Goal: Task Accomplishment & Management: Complete application form

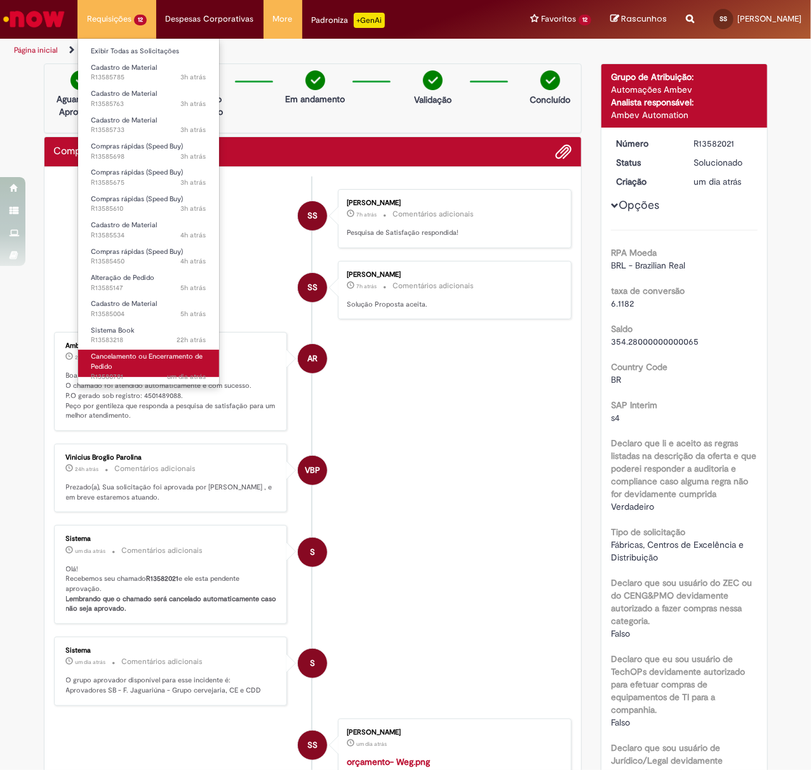
click at [163, 372] on span "um dia atrás um dia atrás R13580781" at bounding box center [149, 377] width 116 height 10
click at [161, 363] on link "Cancelamento ou Encerramento de Pedido um dia atrás um dia atrás R13580781" at bounding box center [148, 363] width 141 height 27
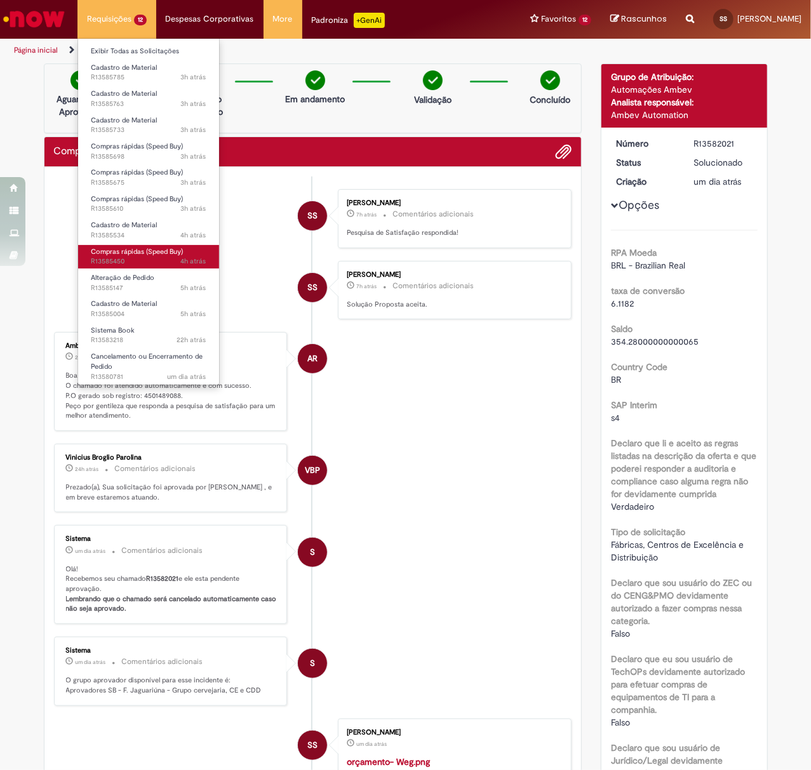
click at [141, 255] on span "Compras rápidas (Speed Buy)" at bounding box center [137, 252] width 92 height 10
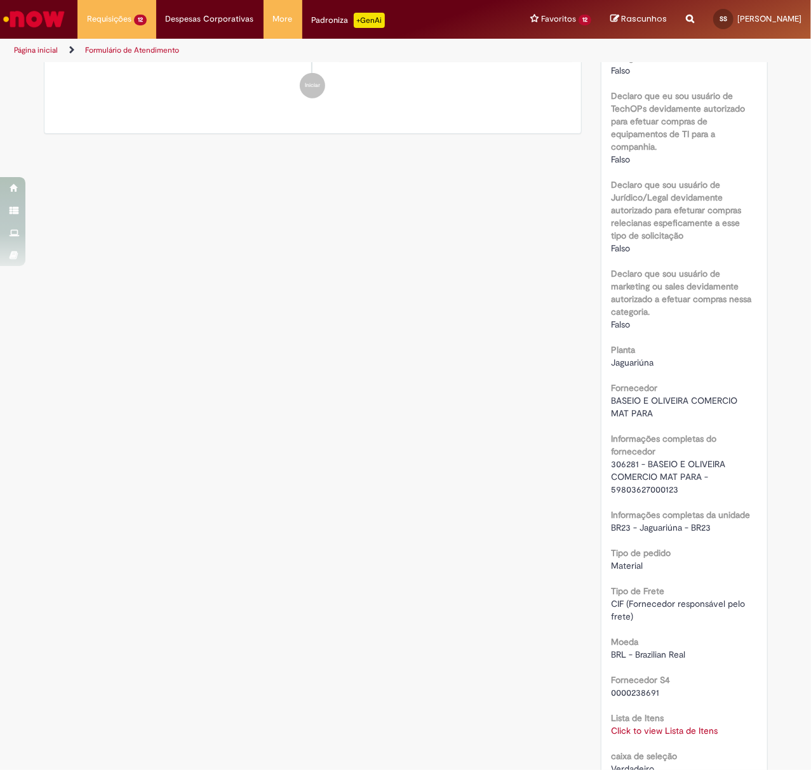
scroll to position [666, 0]
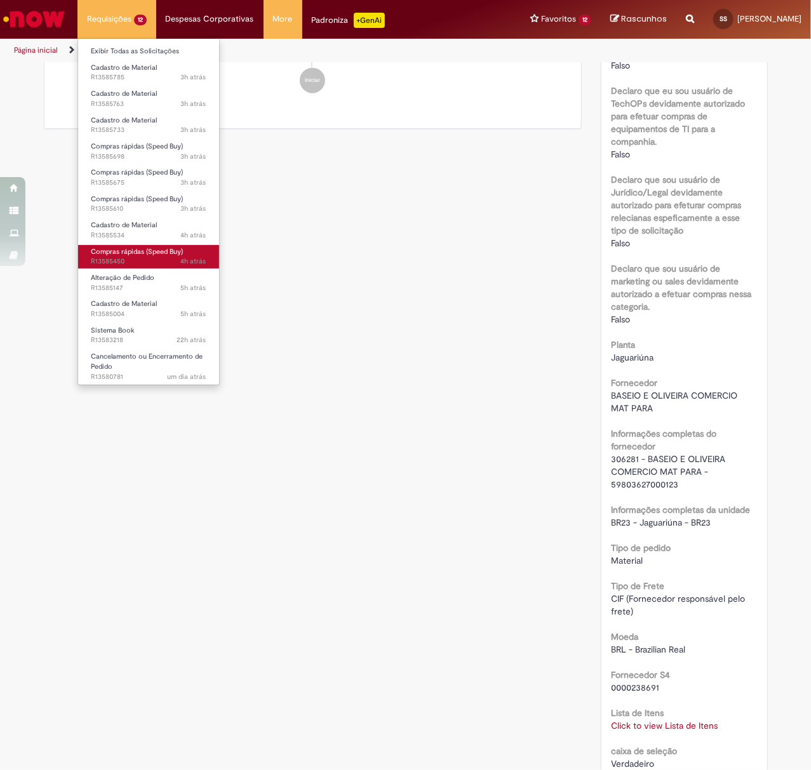
click at [140, 254] on span "Compras rápidas (Speed Buy)" at bounding box center [137, 252] width 92 height 10
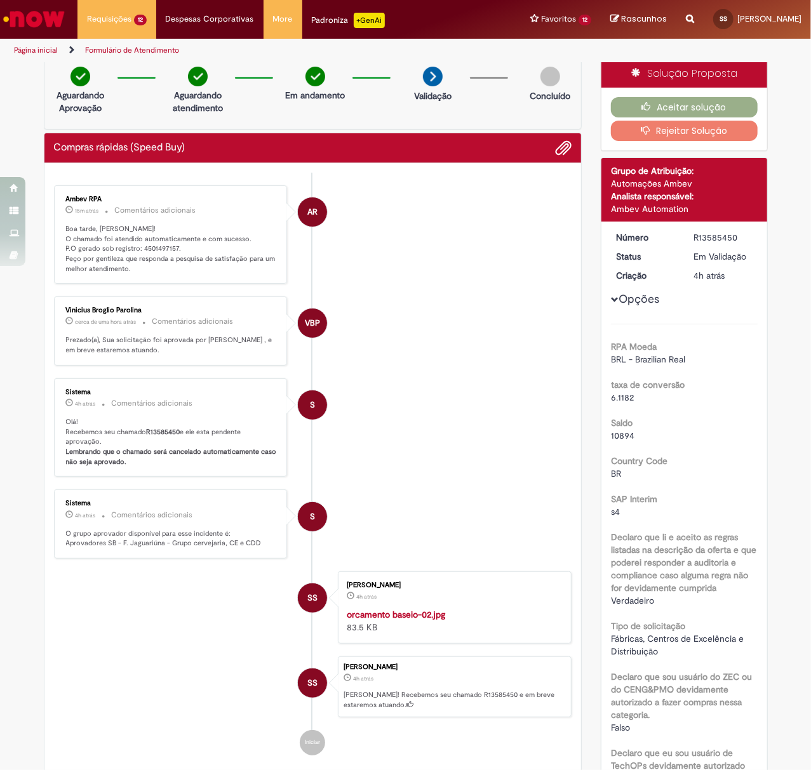
scroll to position [0, 0]
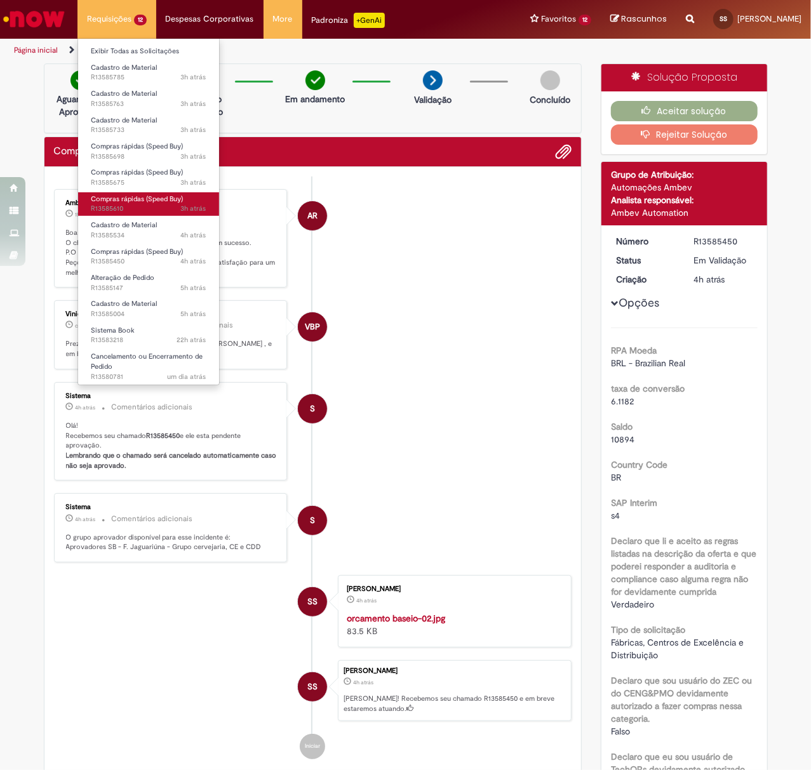
click at [159, 194] on span "Compras rápidas (Speed Buy)" at bounding box center [137, 199] width 92 height 10
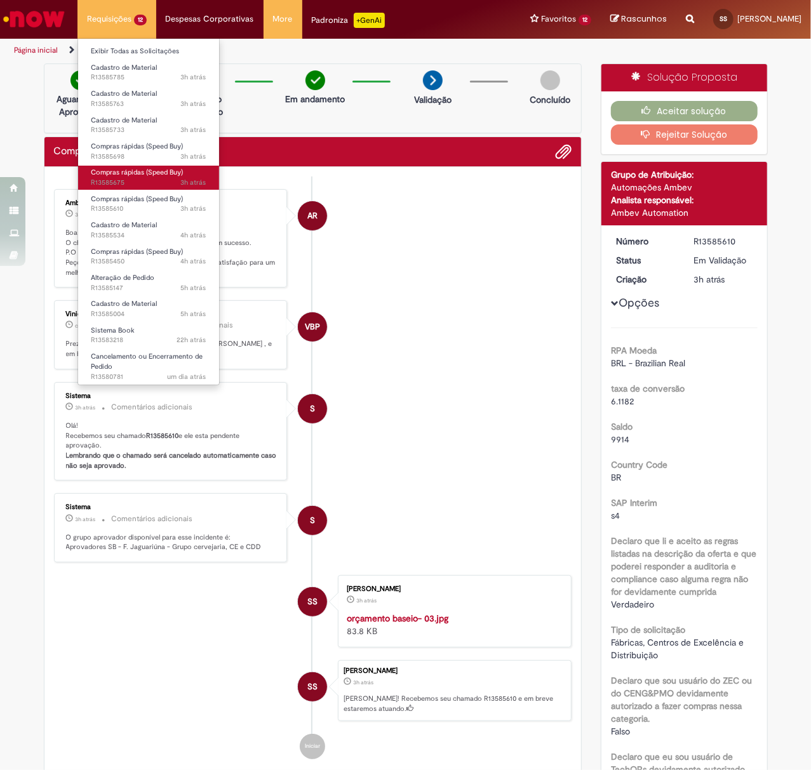
click at [161, 166] on link "Compras rápidas (Speed Buy) 3h atrás 3 horas atrás R13585675" at bounding box center [148, 177] width 141 height 23
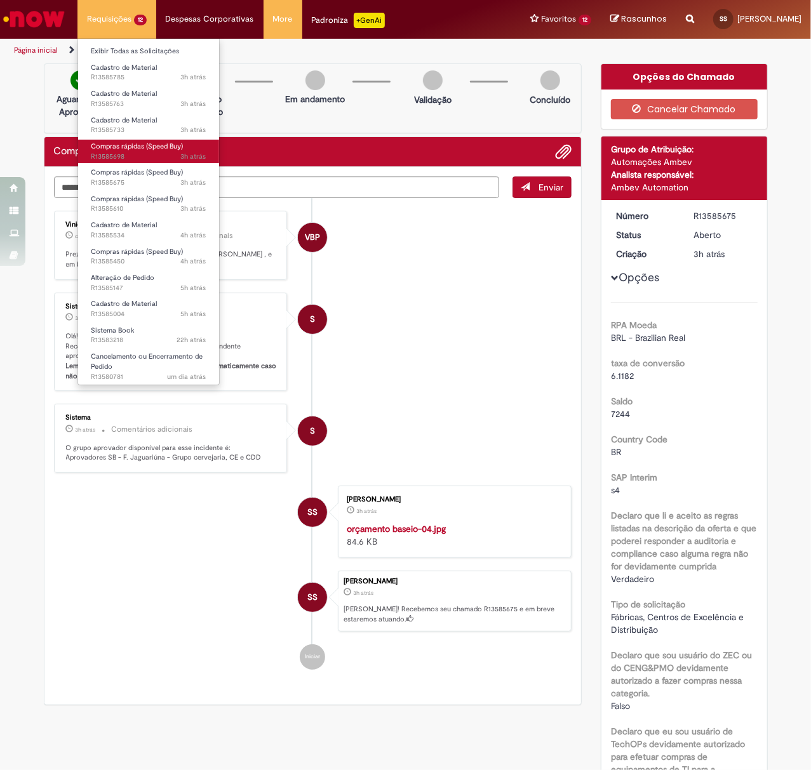
click at [171, 151] on span "Compras rápidas (Speed Buy)" at bounding box center [137, 147] width 92 height 10
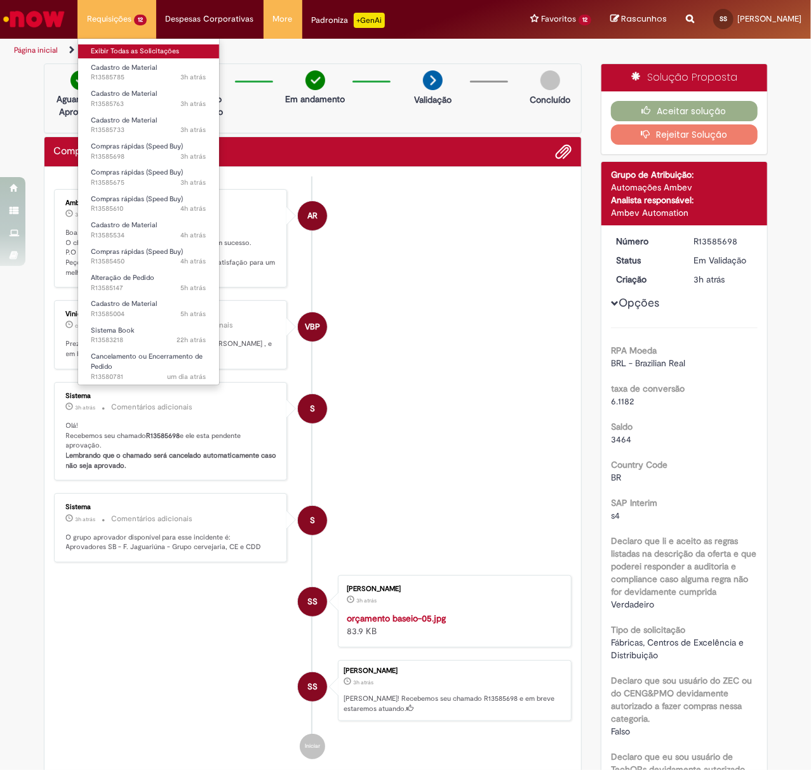
click at [123, 50] on link "Exibir Todas as Solicitações" at bounding box center [148, 51] width 141 height 14
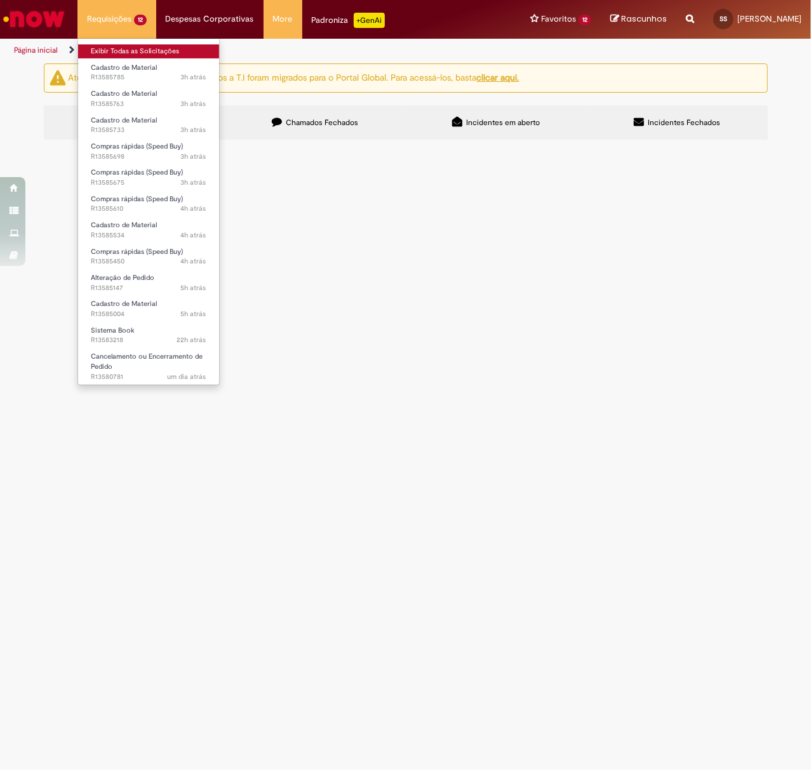
click at [123, 50] on link "Exibir Todas as Solicitações" at bounding box center [148, 51] width 141 height 14
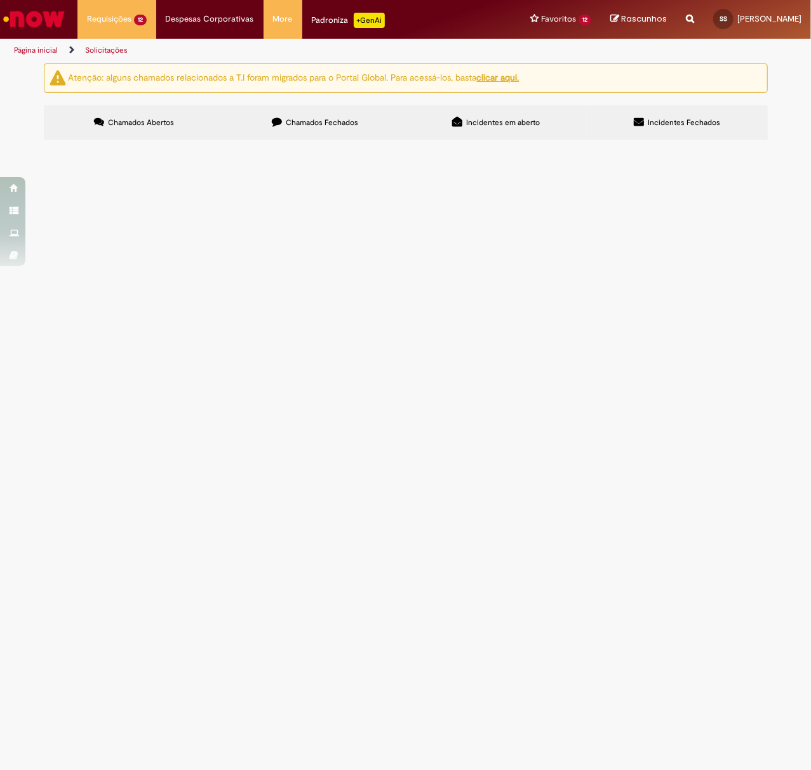
click at [312, 123] on span "Chamados Fechados" at bounding box center [322, 122] width 72 height 10
click at [0, 0] on input "Pesquisar" at bounding box center [0, 0] width 0 height 0
paste input "*********"
type input "*********"
click at [0, 0] on button "Pesquisar" at bounding box center [0, 0] width 0 height 0
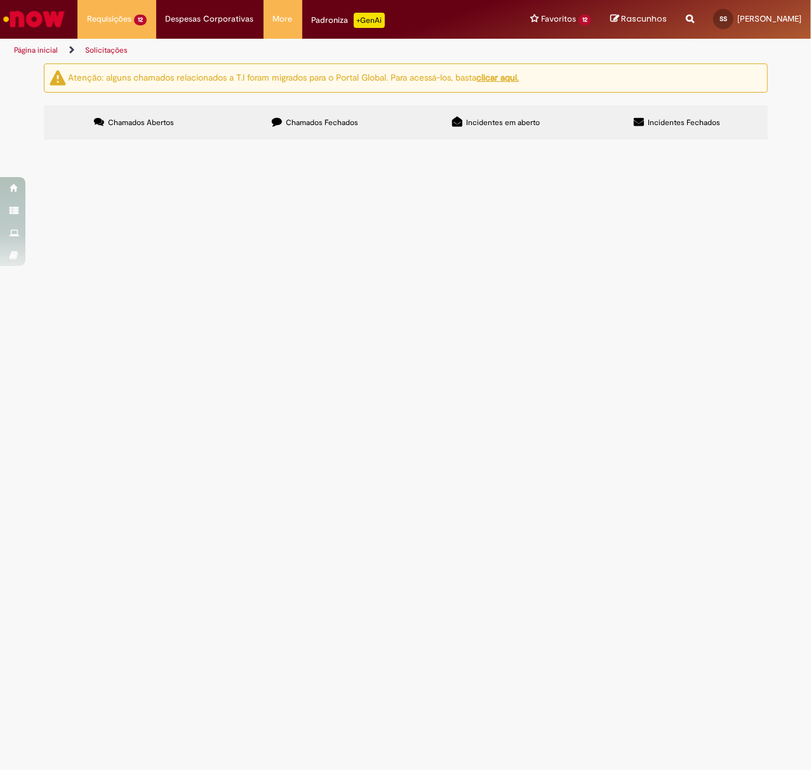
click at [0, 0] on span "Olá, solicito aprovaçãod está PFL, em quetão a compra do material Manilha que i…" at bounding box center [0, 0] width 0 height 0
click at [313, 120] on span "Chamados Fechados" at bounding box center [322, 122] width 72 height 10
click at [0, 0] on span "Olá, solicito aprovaçãod está PFL, em quetão a compra do material" at bounding box center [0, 0] width 0 height 0
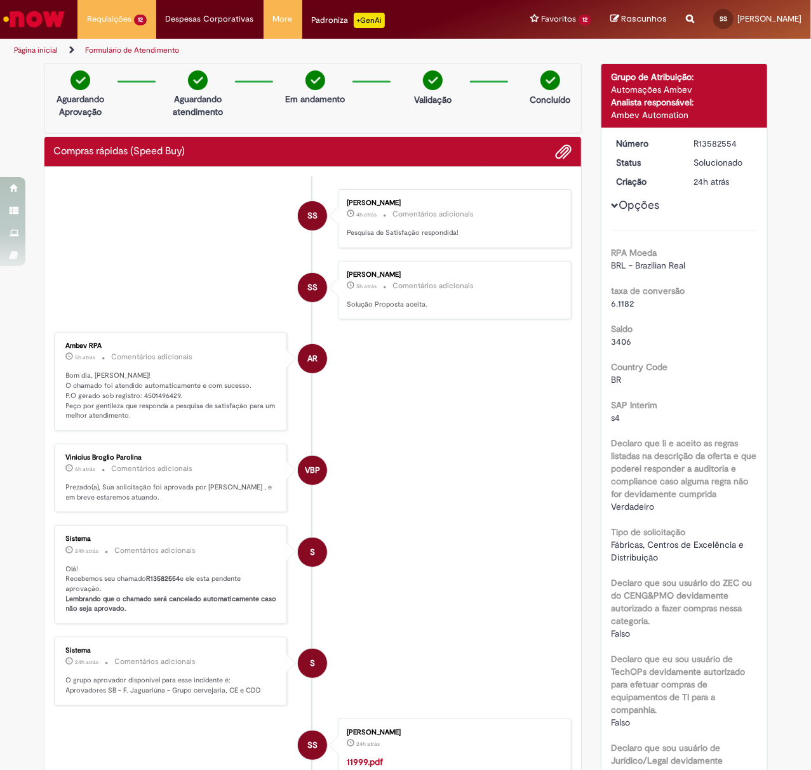
drag, startPoint x: 682, startPoint y: 143, endPoint x: 733, endPoint y: 144, distance: 50.8
click at [733, 144] on dd "R13582554" at bounding box center [724, 143] width 78 height 13
copy div "R13582554"
drag, startPoint x: 133, startPoint y: 394, endPoint x: 171, endPoint y: 392, distance: 37.5
click at [171, 392] on p "Bom dia, [PERSON_NAME]! O chamado foi atendido automaticamente e com sucesso. P…" at bounding box center [171, 396] width 211 height 50
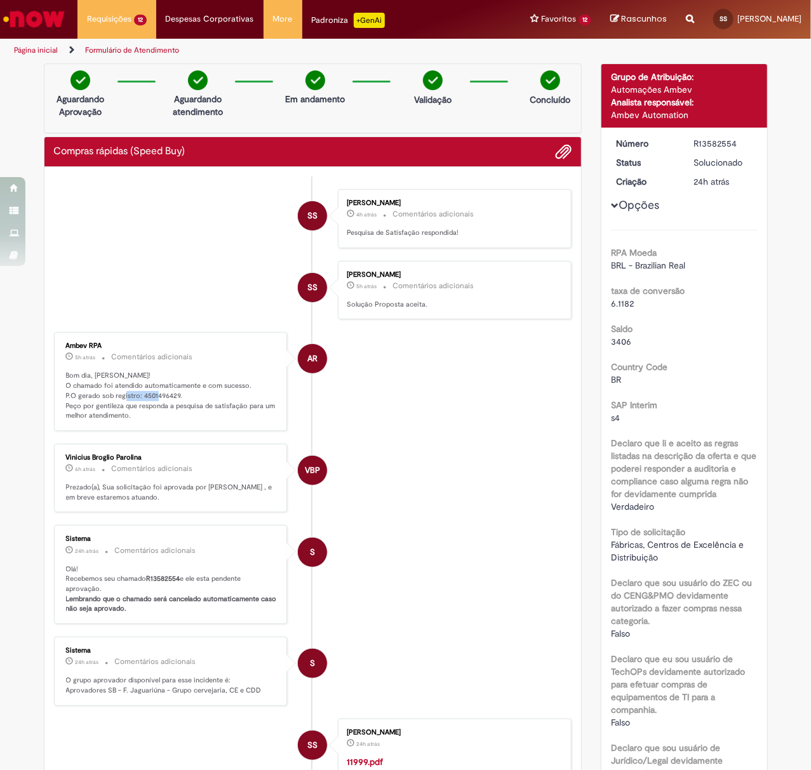
copy p "4501496429"
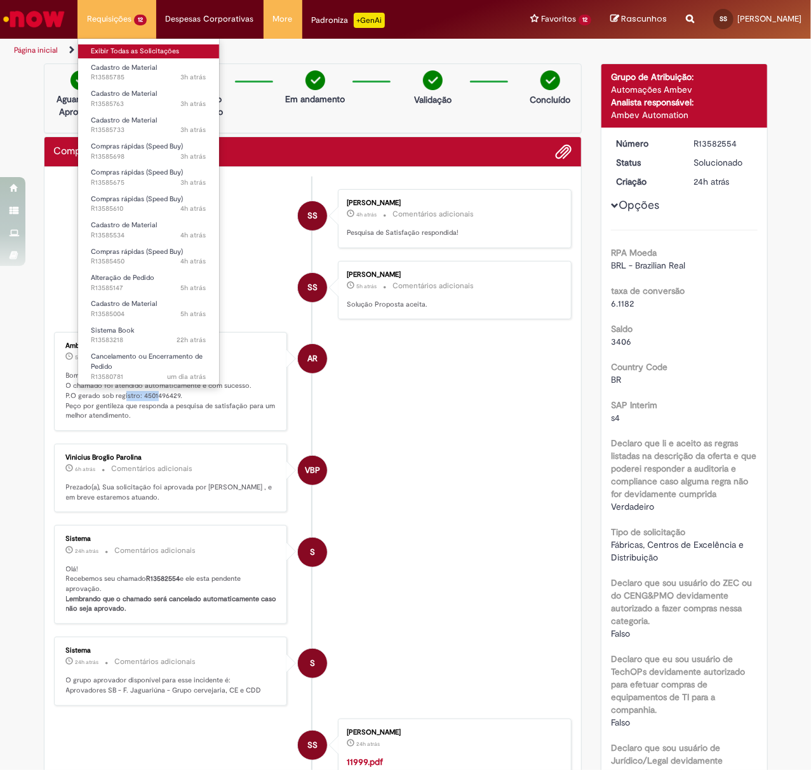
click at [122, 51] on link "Exibir Todas as Solicitações" at bounding box center [148, 51] width 141 height 14
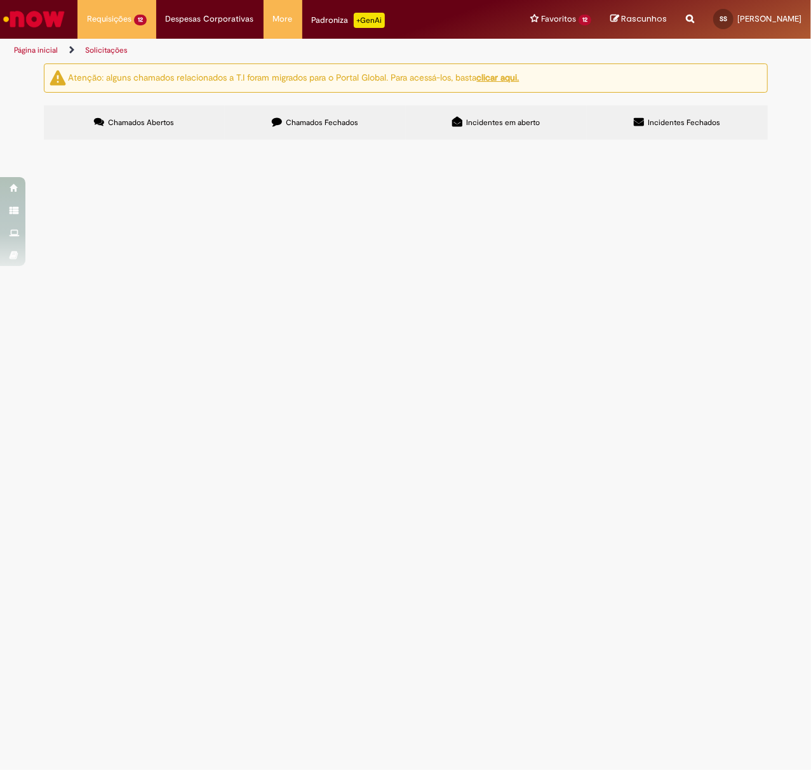
click at [348, 128] on span "Chamados Fechados" at bounding box center [322, 122] width 72 height 10
click at [0, 0] on span "Olá, solicito aprovação desta PFL em questão de prestação de serviço do Subprod…" at bounding box center [0, 0] width 0 height 0
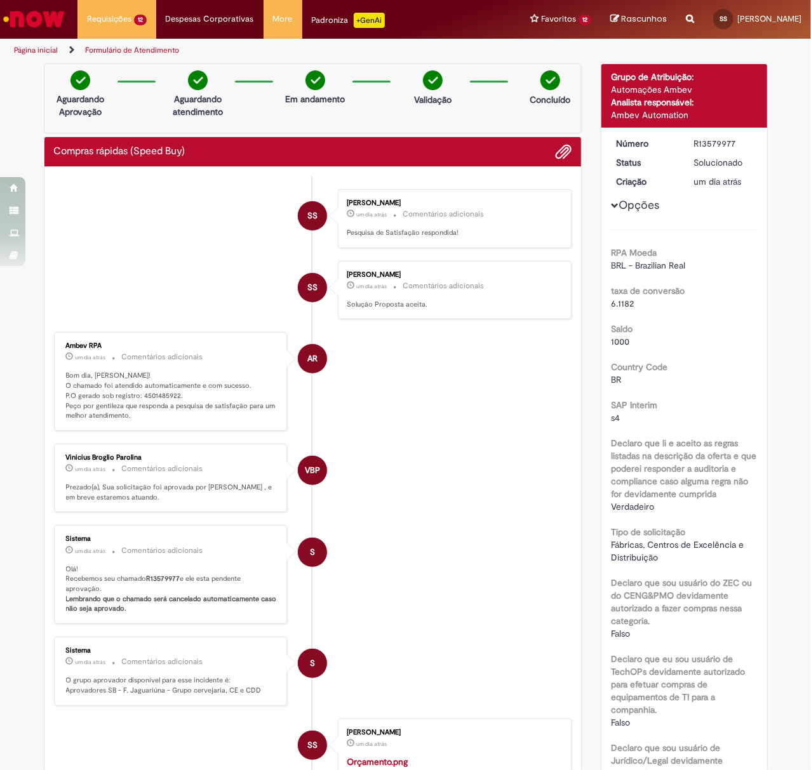
drag, startPoint x: 684, startPoint y: 144, endPoint x: 730, endPoint y: 148, distance: 45.9
click at [730, 148] on dd "R13579977" at bounding box center [724, 143] width 78 height 13
copy div "R13579977"
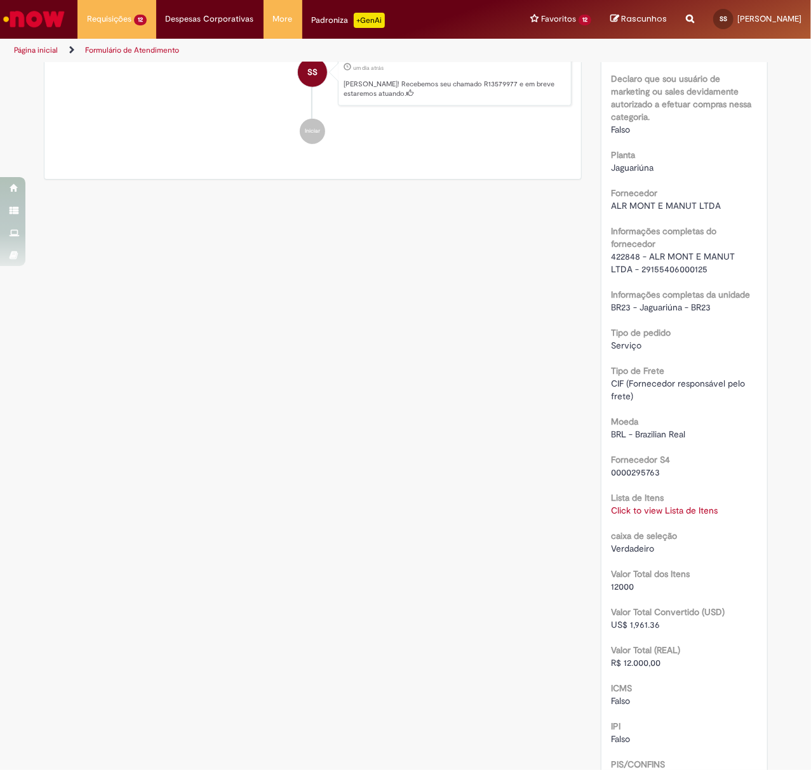
scroll to position [762, 0]
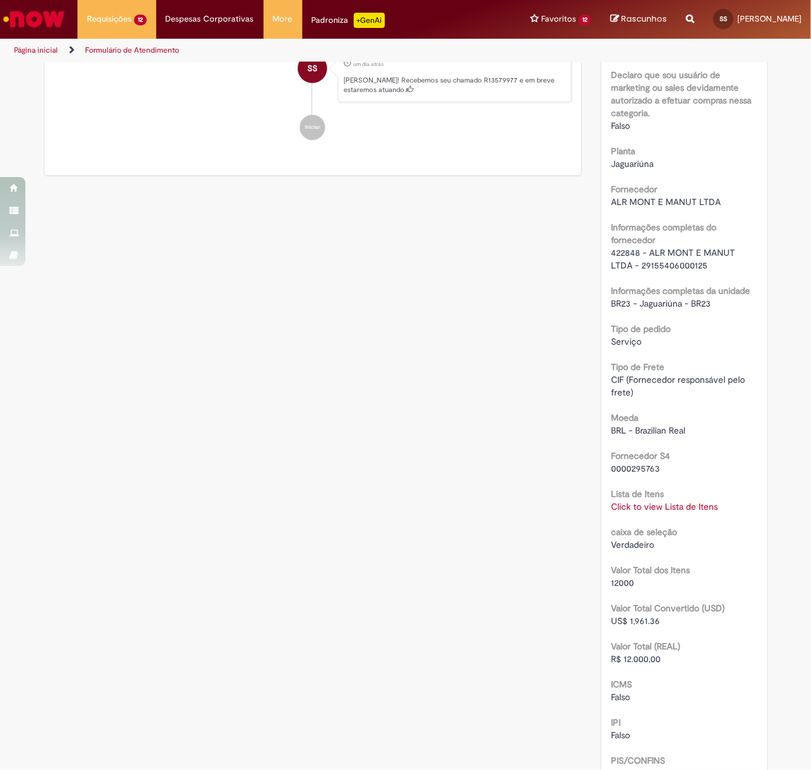
click at [662, 511] on link "Click to view Lista de Itens" at bounding box center [664, 506] width 107 height 11
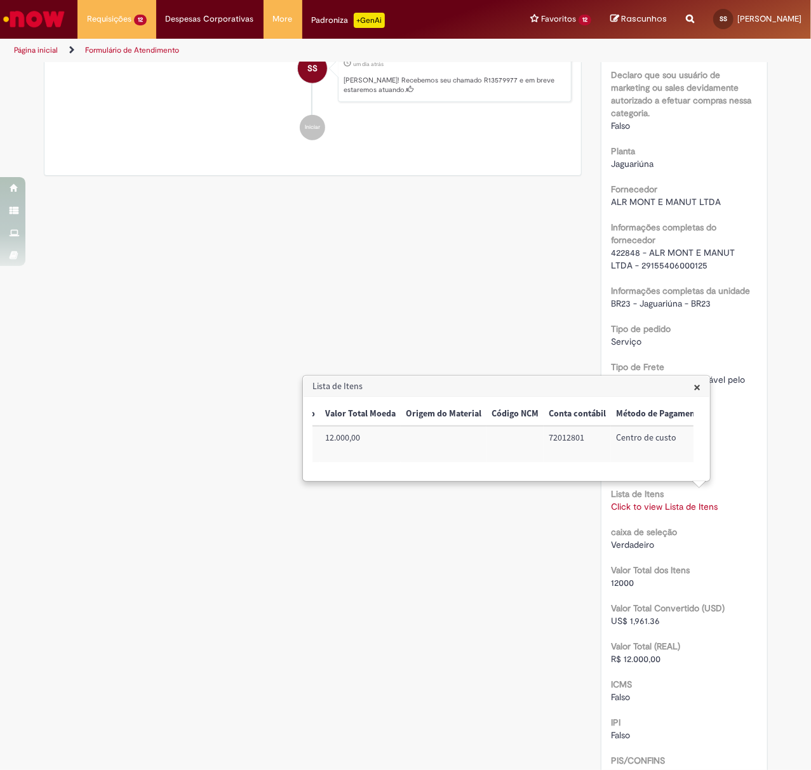
scroll to position [0, 565]
drag, startPoint x: 619, startPoint y: 440, endPoint x: 668, endPoint y: 441, distance: 49.5
click at [668, 441] on td "BR23UVBR26" at bounding box center [659, 444] width 81 height 36
copy td "BR23UVBR26"
drag, startPoint x: 680, startPoint y: 451, endPoint x: 676, endPoint y: 445, distance: 7.4
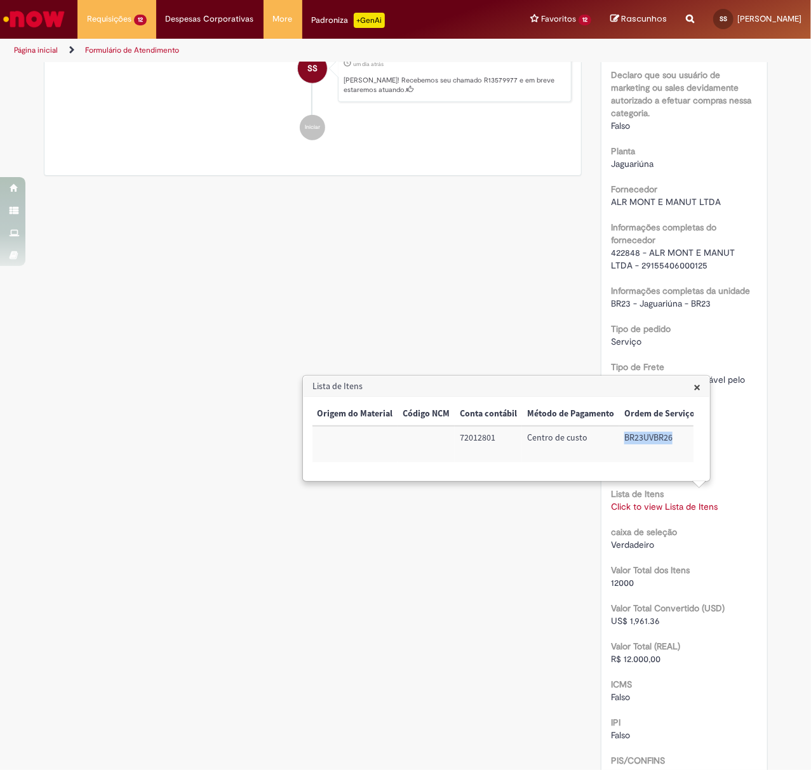
click at [679, 450] on td "BR23UVBR26" at bounding box center [659, 444] width 81 height 36
click at [607, 439] on td "Centro de custo" at bounding box center [570, 444] width 97 height 36
click at [622, 435] on td "BR23UVBR26" at bounding box center [659, 444] width 81 height 36
drag, startPoint x: 619, startPoint y: 435, endPoint x: 685, endPoint y: 439, distance: 66.2
click at [685, 439] on td "BR23UVBR26" at bounding box center [659, 444] width 81 height 36
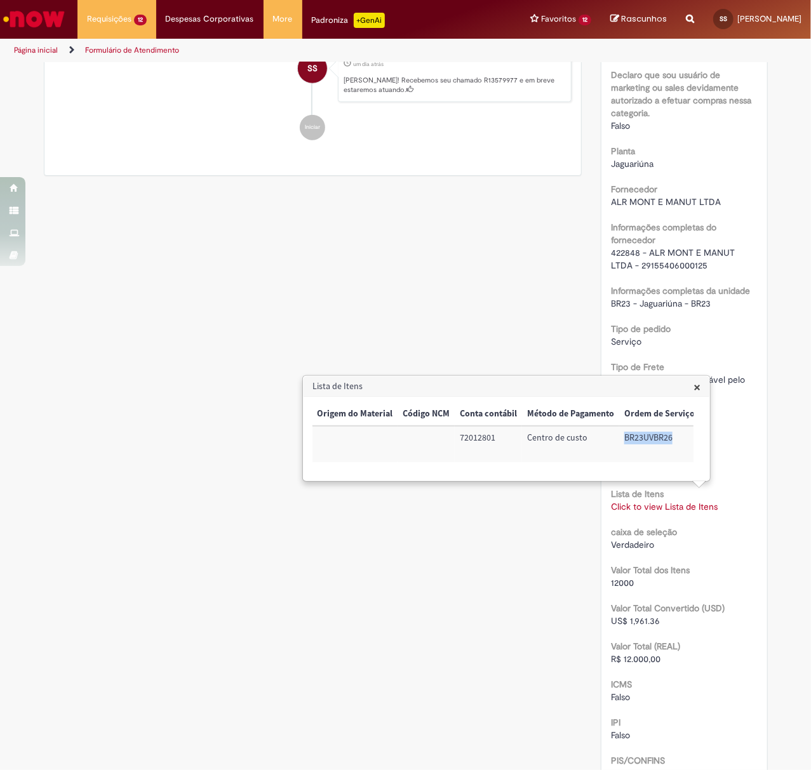
copy td "BR23UVBR26"
drag, startPoint x: 491, startPoint y: 443, endPoint x: 448, endPoint y: 440, distance: 43.3
click at [448, 440] on tr "Sim 70000401 SERV REFOR/REPAR HIDR,ELETRICA,TELECO 1 12.000,00 12.000,00 720128…" at bounding box center [223, 444] width 953 height 36
copy tr "72012801"
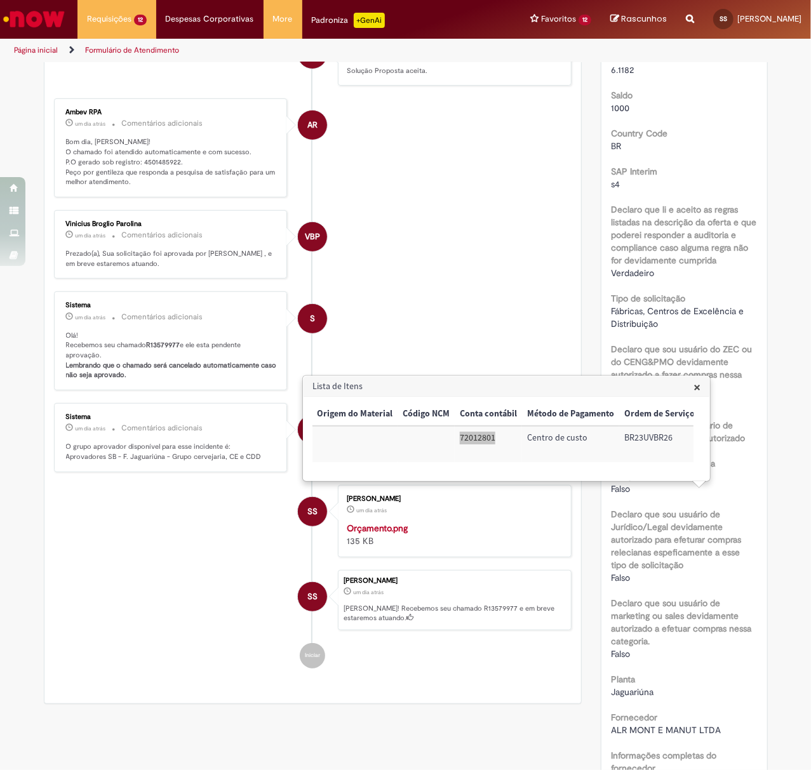
scroll to position [0, 0]
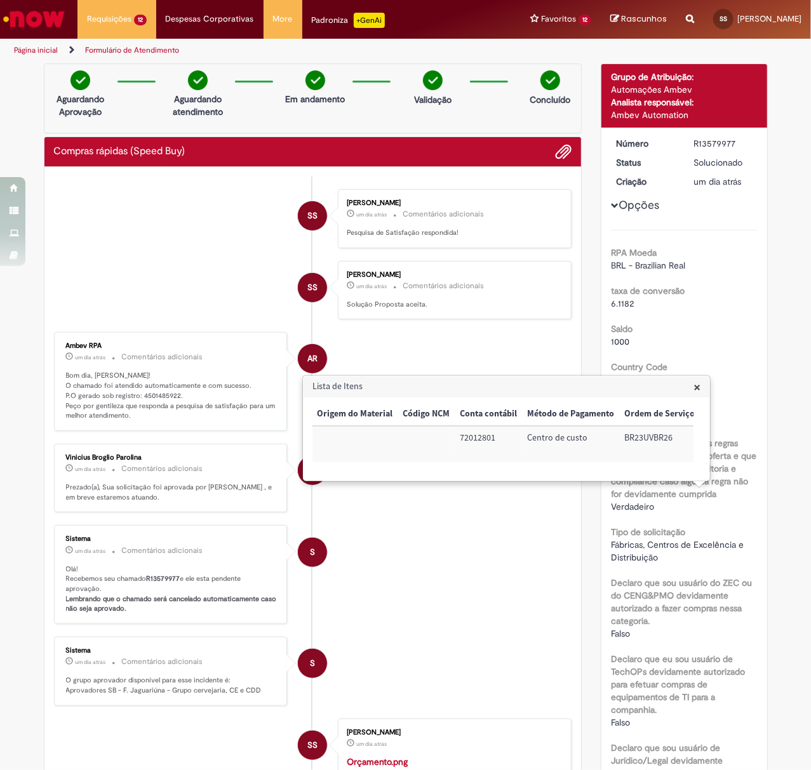
drag, startPoint x: 206, startPoint y: 540, endPoint x: 213, endPoint y: 555, distance: 16.8
click at [206, 540] on div "Sistema um dia atrás um dia atrás Comentários adicionais Olá! Recebemos seu cha…" at bounding box center [171, 574] width 226 height 91
drag, startPoint x: 133, startPoint y: 394, endPoint x: 171, endPoint y: 398, distance: 38.3
click at [171, 398] on p "Bom dia, [PERSON_NAME]! O chamado foi atendido automaticamente e com sucesso. P…" at bounding box center [171, 396] width 211 height 50
copy p "4501485922"
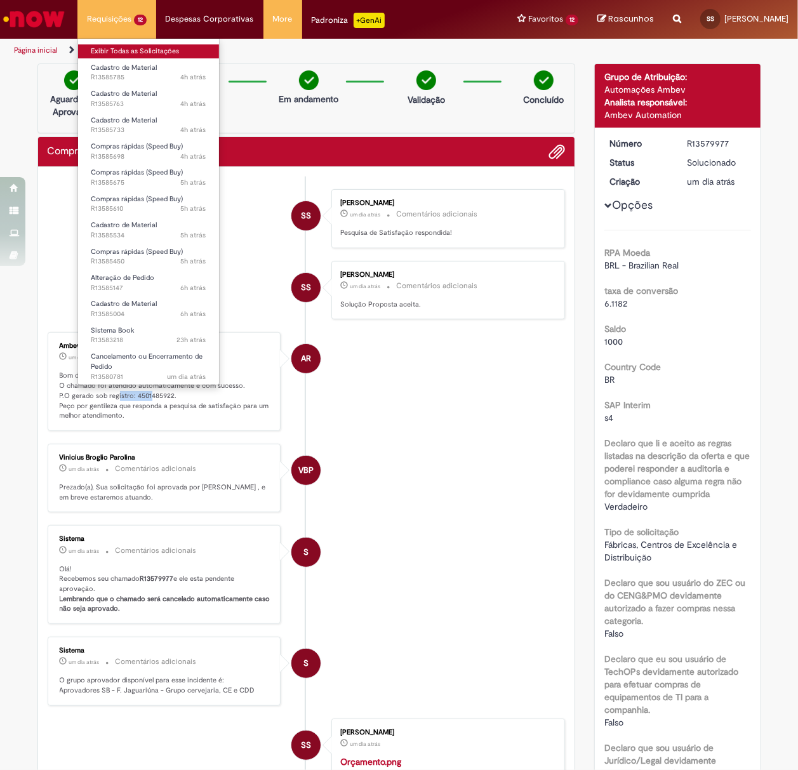
click at [133, 46] on link "Exibir Todas as Solicitações" at bounding box center [148, 51] width 141 height 14
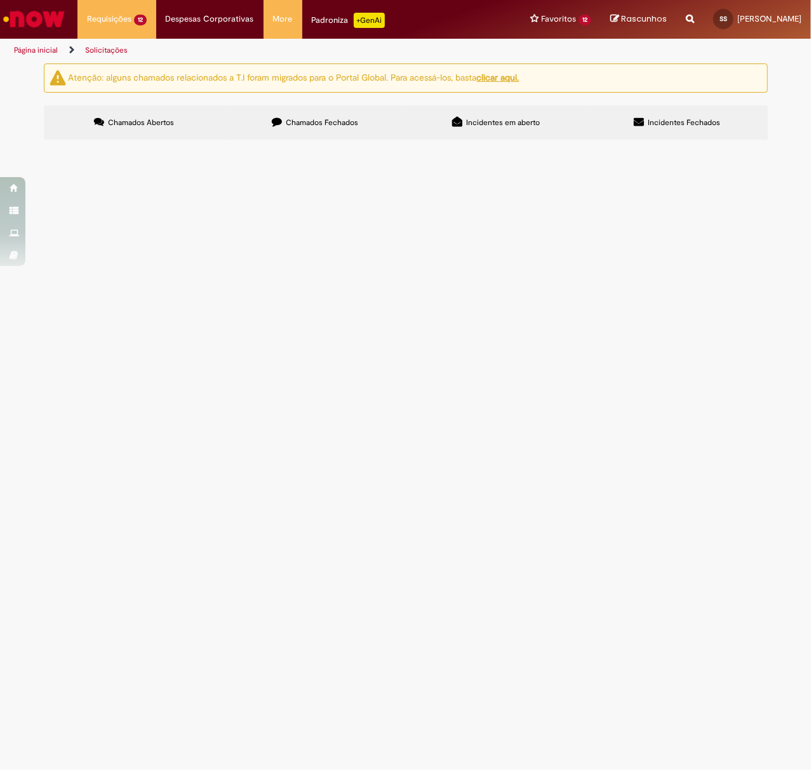
click at [319, 123] on span "Chamados Fechados" at bounding box center [322, 122] width 72 height 10
click at [0, 0] on input "Pesquisar" at bounding box center [0, 0] width 0 height 0
paste input "*********"
type input "*********"
click at [0, 0] on button "Pesquisar" at bounding box center [0, 0] width 0 height 0
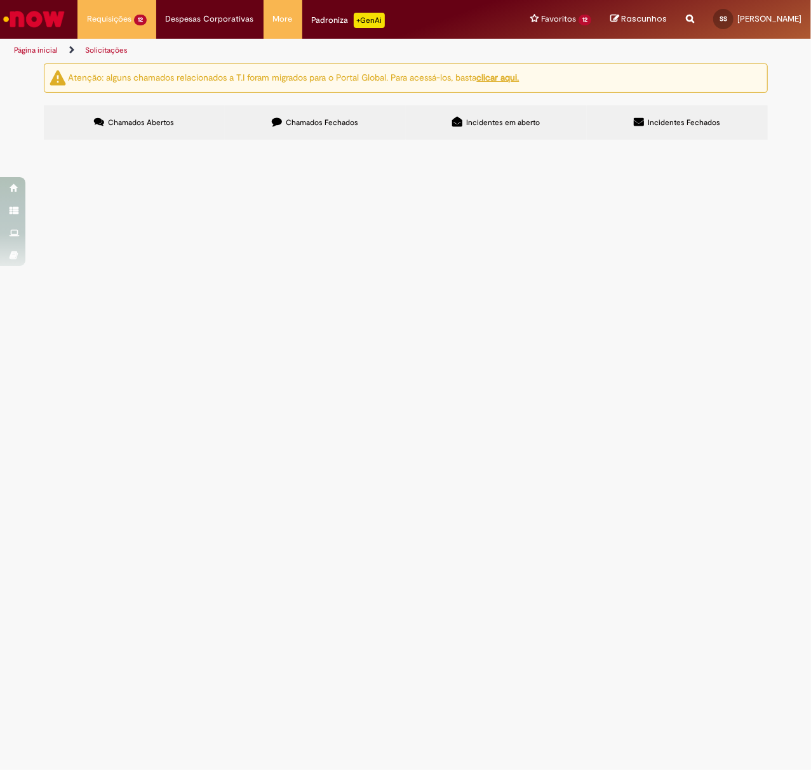
click at [0, 0] on span "Olá, solicito a provação desta PFL, em questão a compra dos materias." at bounding box center [0, 0] width 0 height 0
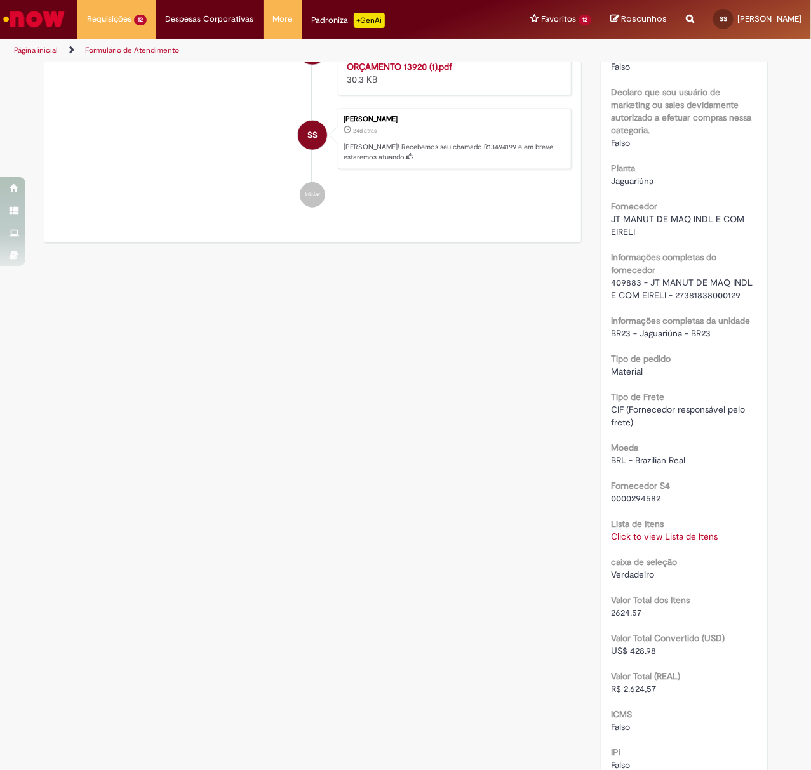
scroll to position [751, 0]
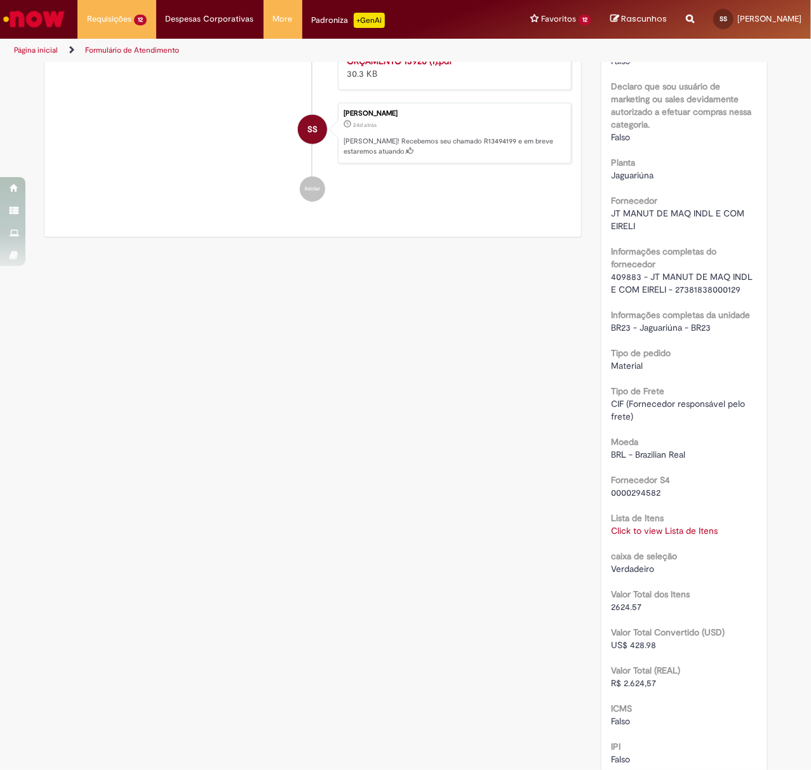
click at [679, 525] on link "Click to view Lista de Itens" at bounding box center [664, 530] width 107 height 11
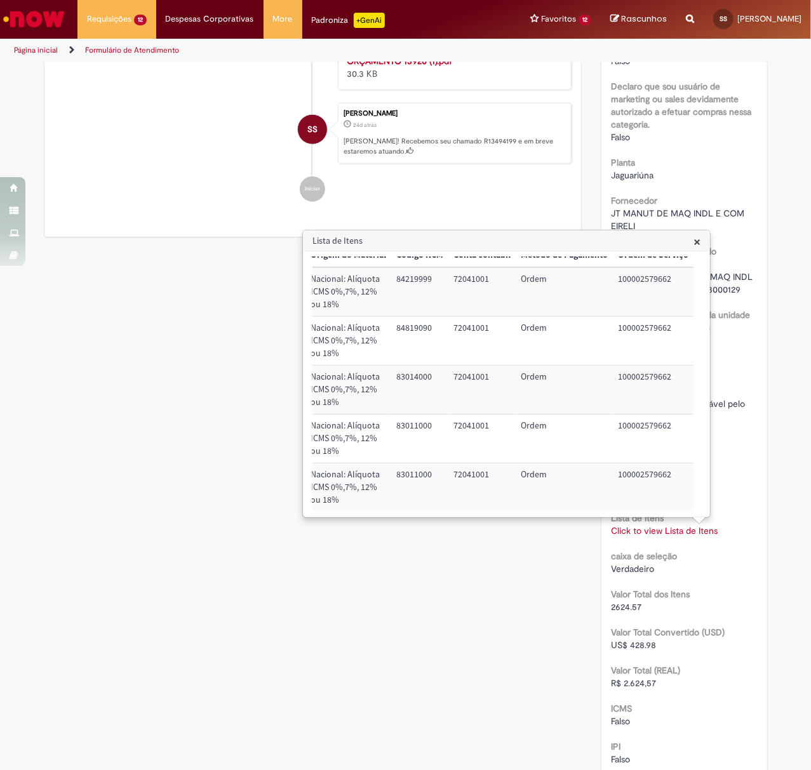
scroll to position [0, 657]
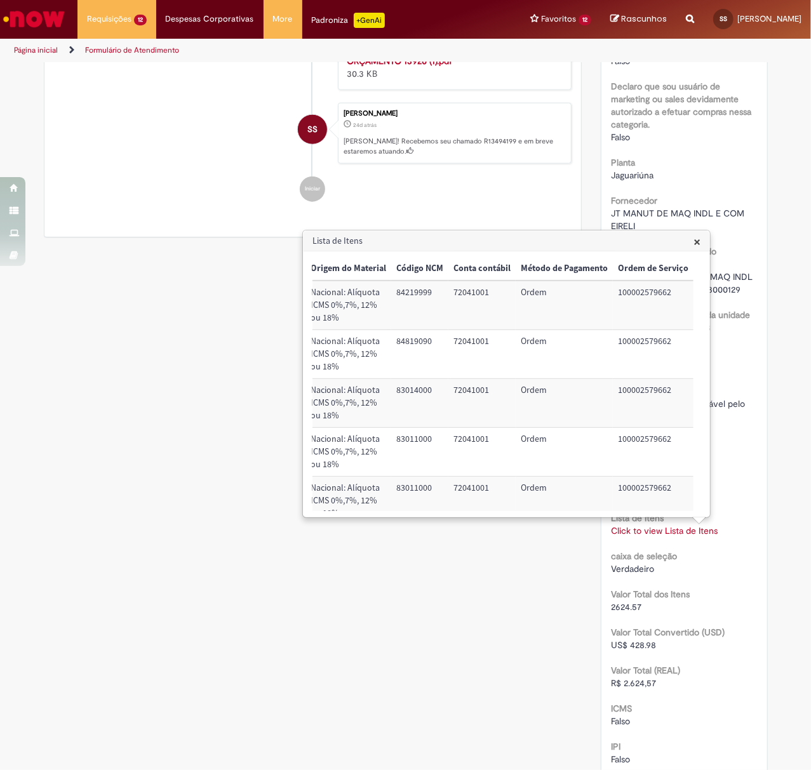
click at [452, 674] on div "Verificar Código de Barras Aguardando Aprovação Aguardando atendimento Em andam…" at bounding box center [405, 274] width 743 height 1922
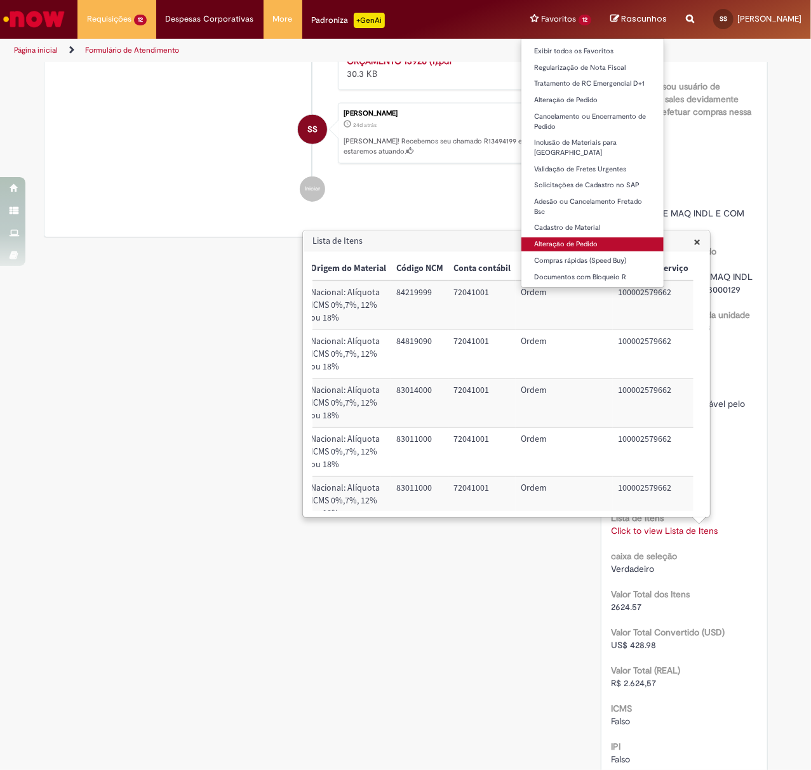
click at [620, 238] on link "Alteração de Pedido" at bounding box center [592, 245] width 142 height 14
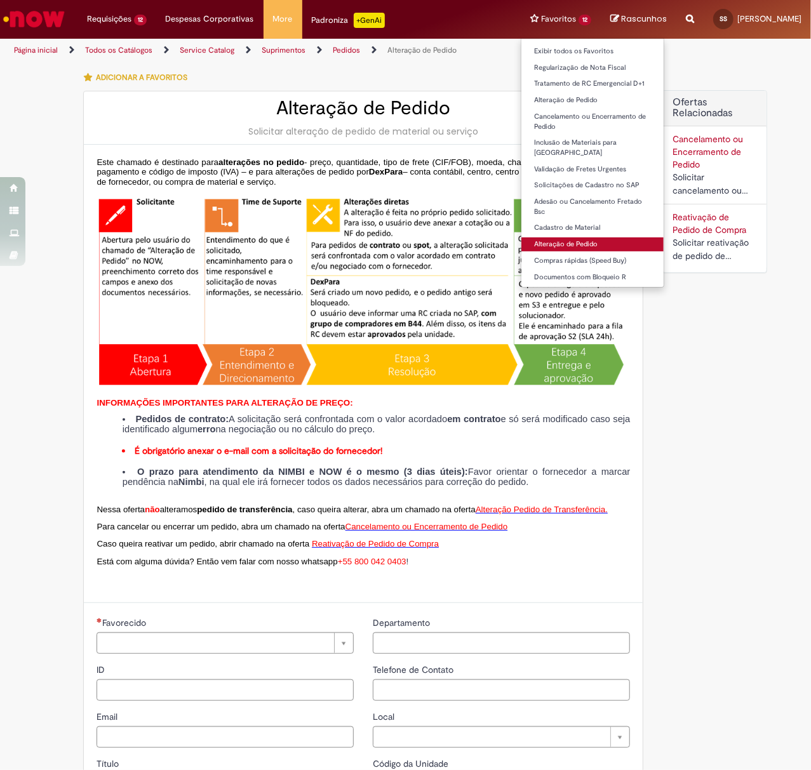
type input "**********"
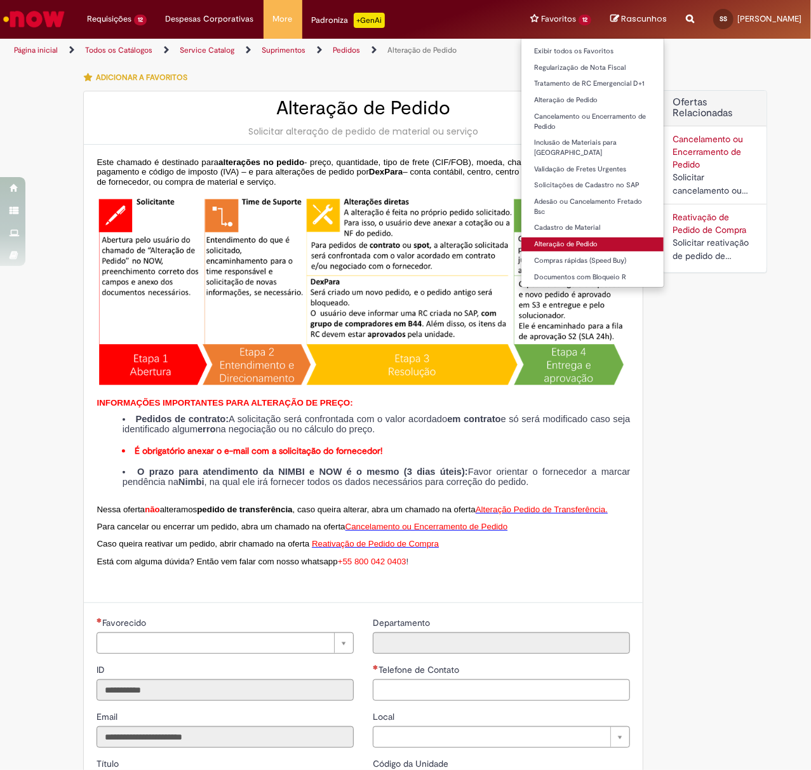
type input "**********"
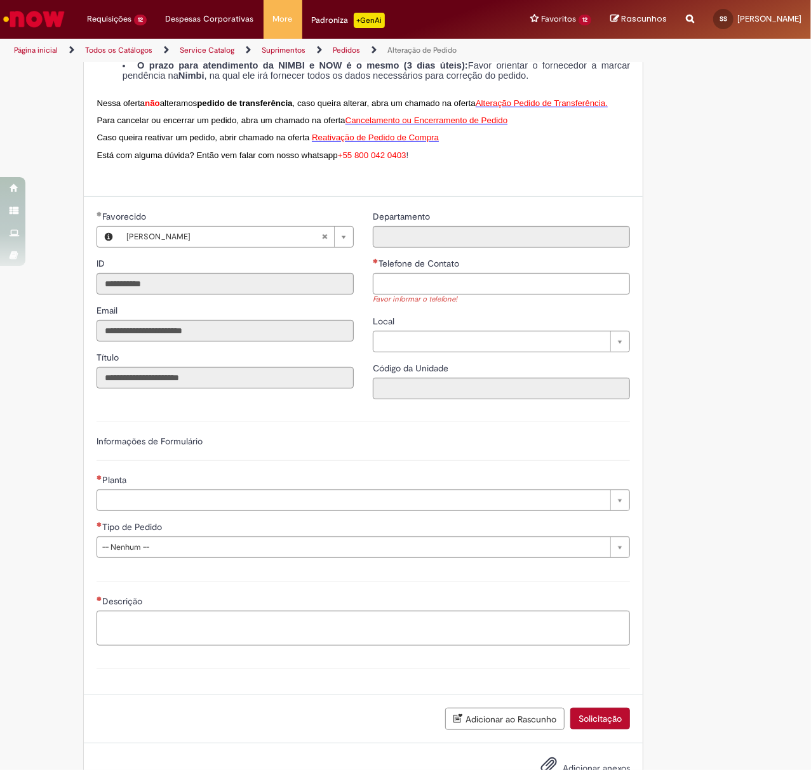
scroll to position [423, 0]
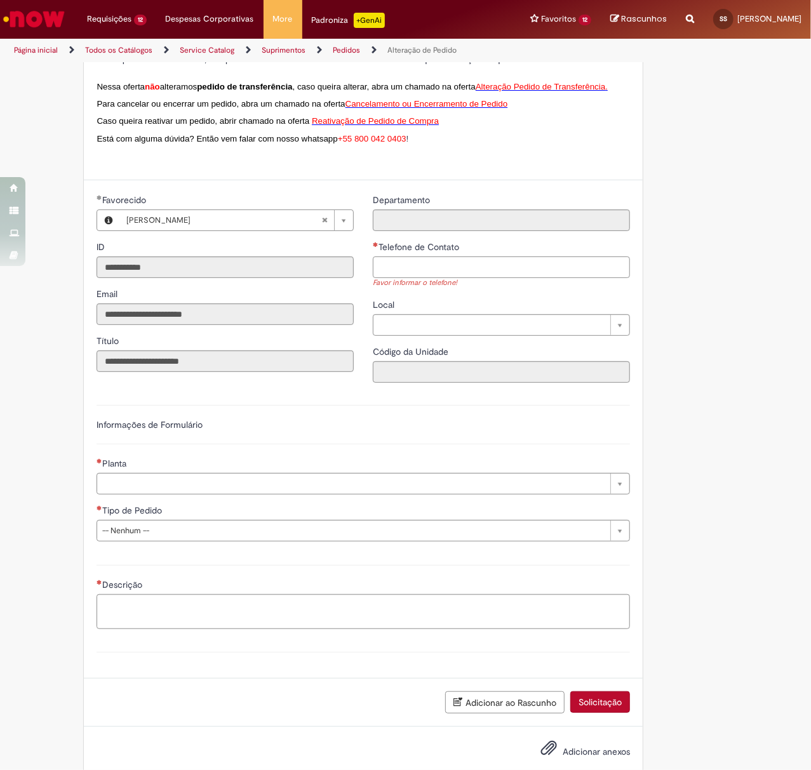
drag, startPoint x: 382, startPoint y: 273, endPoint x: 387, endPoint y: 287, distance: 15.1
click at [382, 273] on input "Telefone de Contato" at bounding box center [501, 268] width 257 height 22
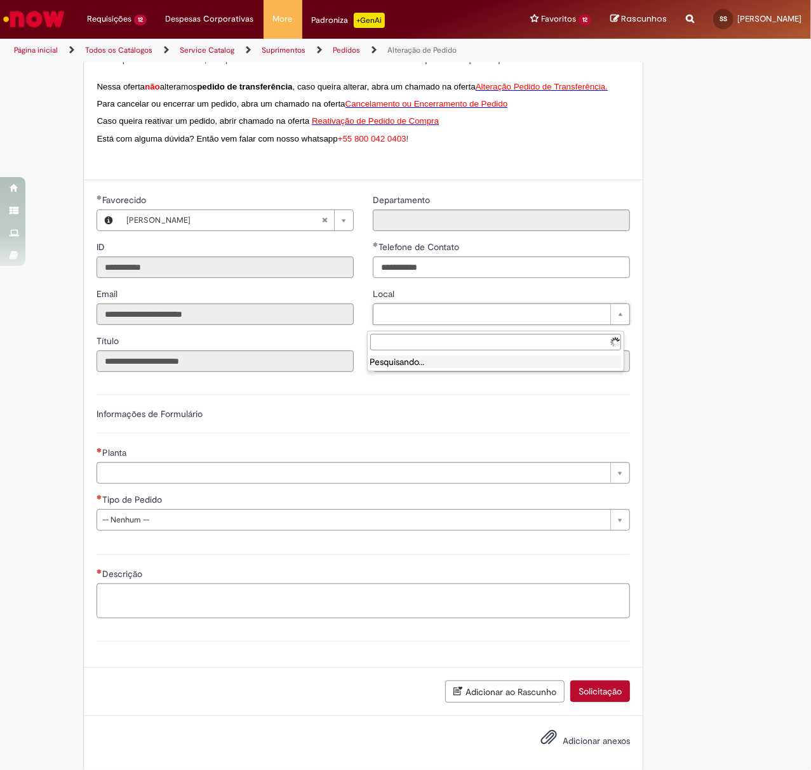
type input "**********"
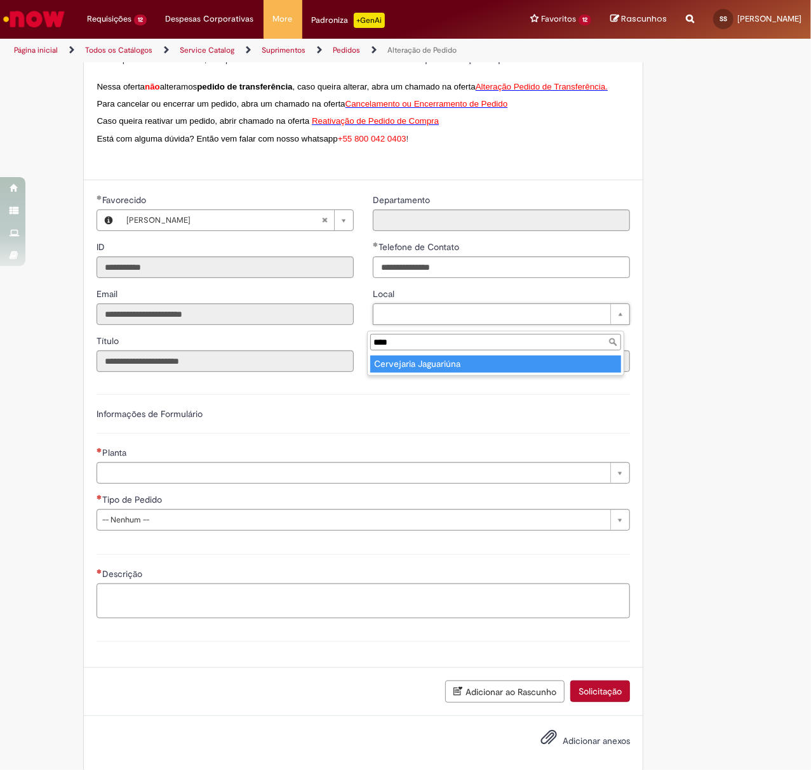
type input "****"
type input "**********"
type input "****"
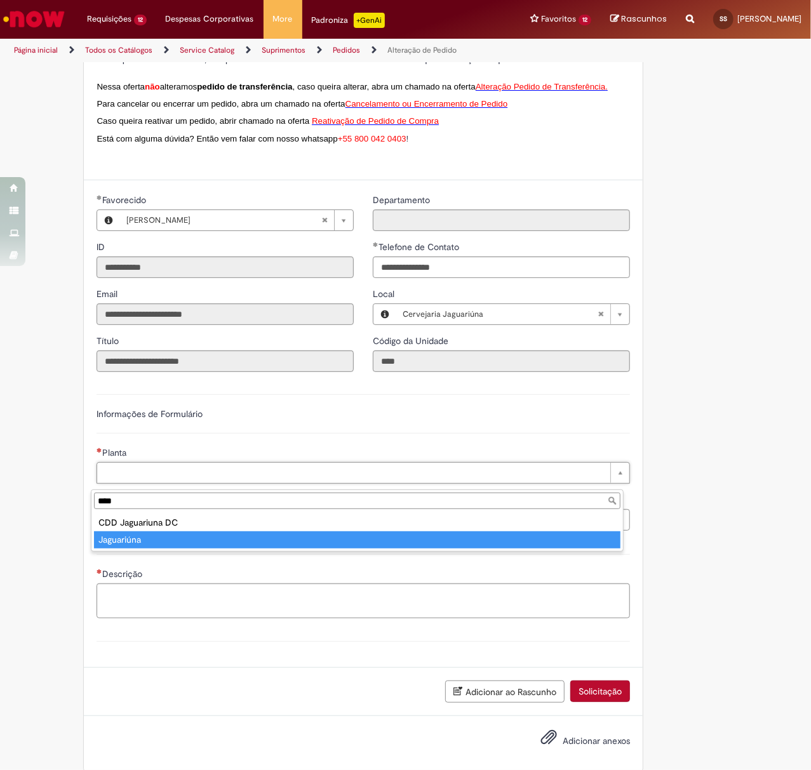
type input "****"
type input "**********"
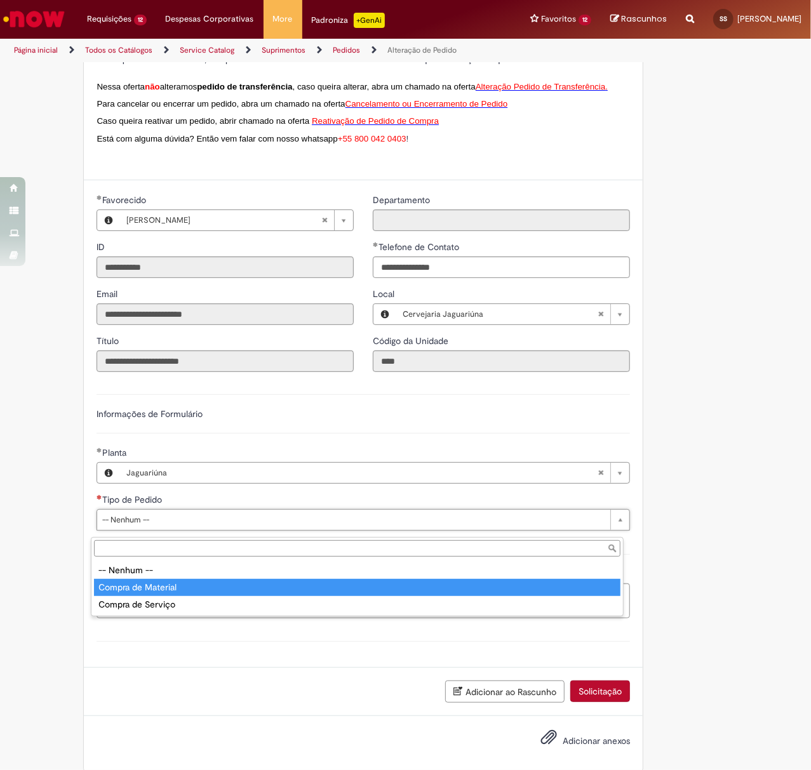
type input "**********"
select select "**********"
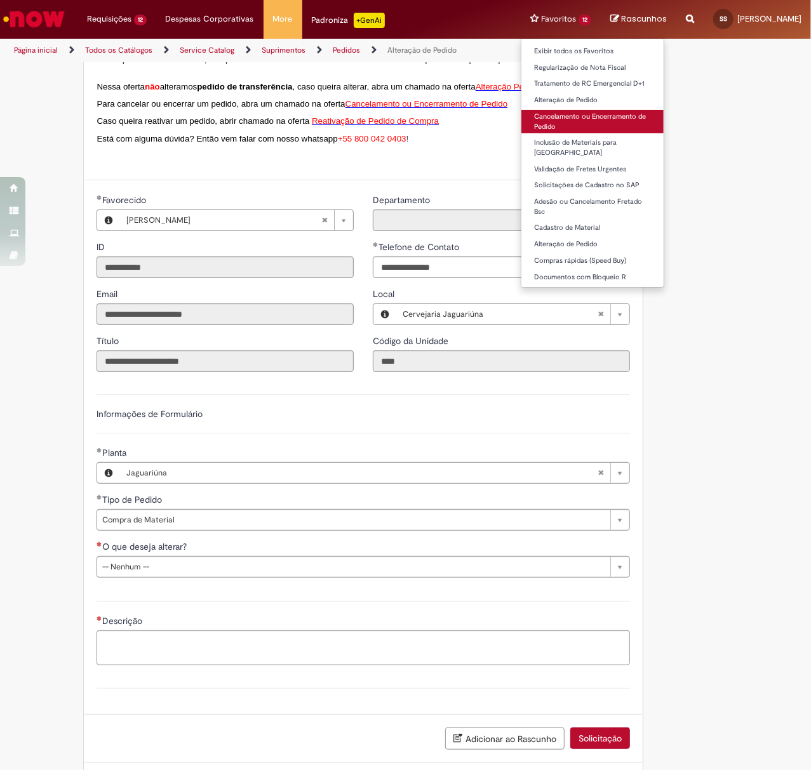
click at [649, 118] on link "Cancelamento ou Encerramento de Pedido" at bounding box center [592, 121] width 142 height 23
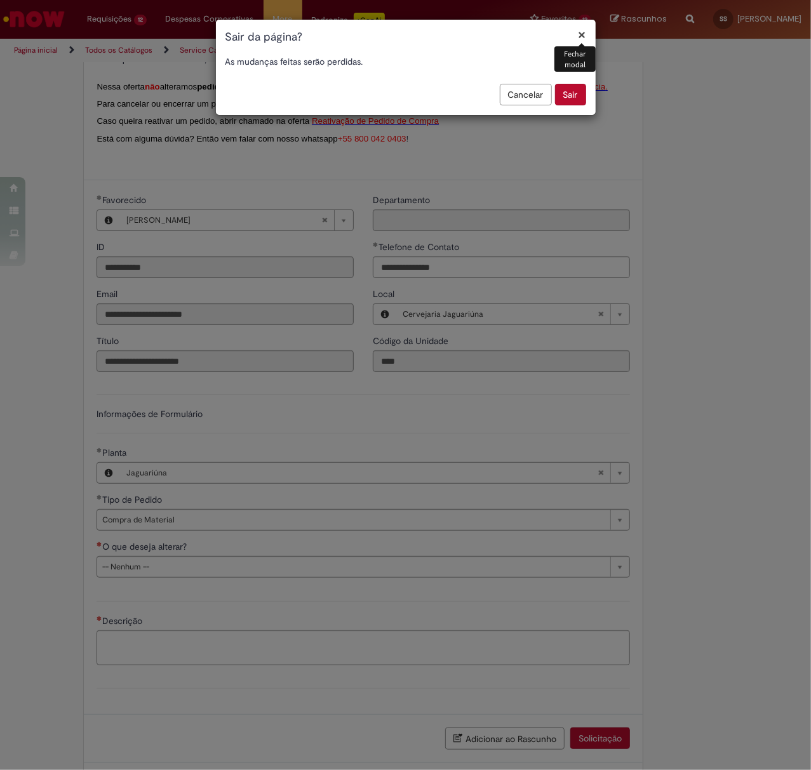
click at [577, 97] on button "Sair" at bounding box center [570, 95] width 31 height 22
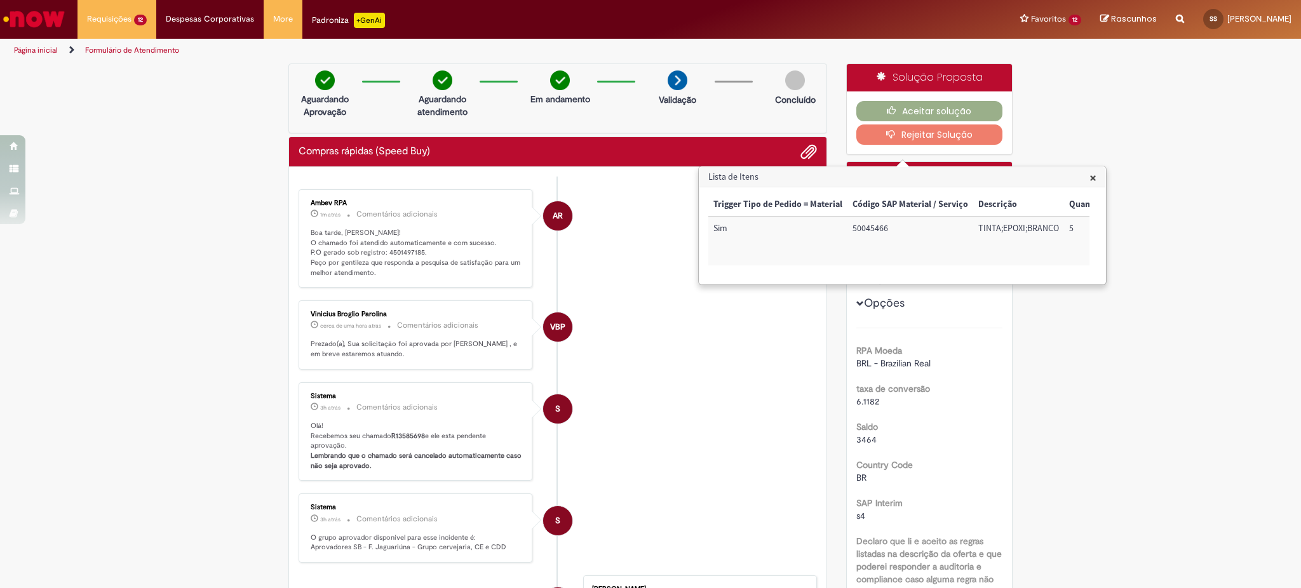
scroll to position [1237, 0]
